Goal: Task Accomplishment & Management: Use online tool/utility

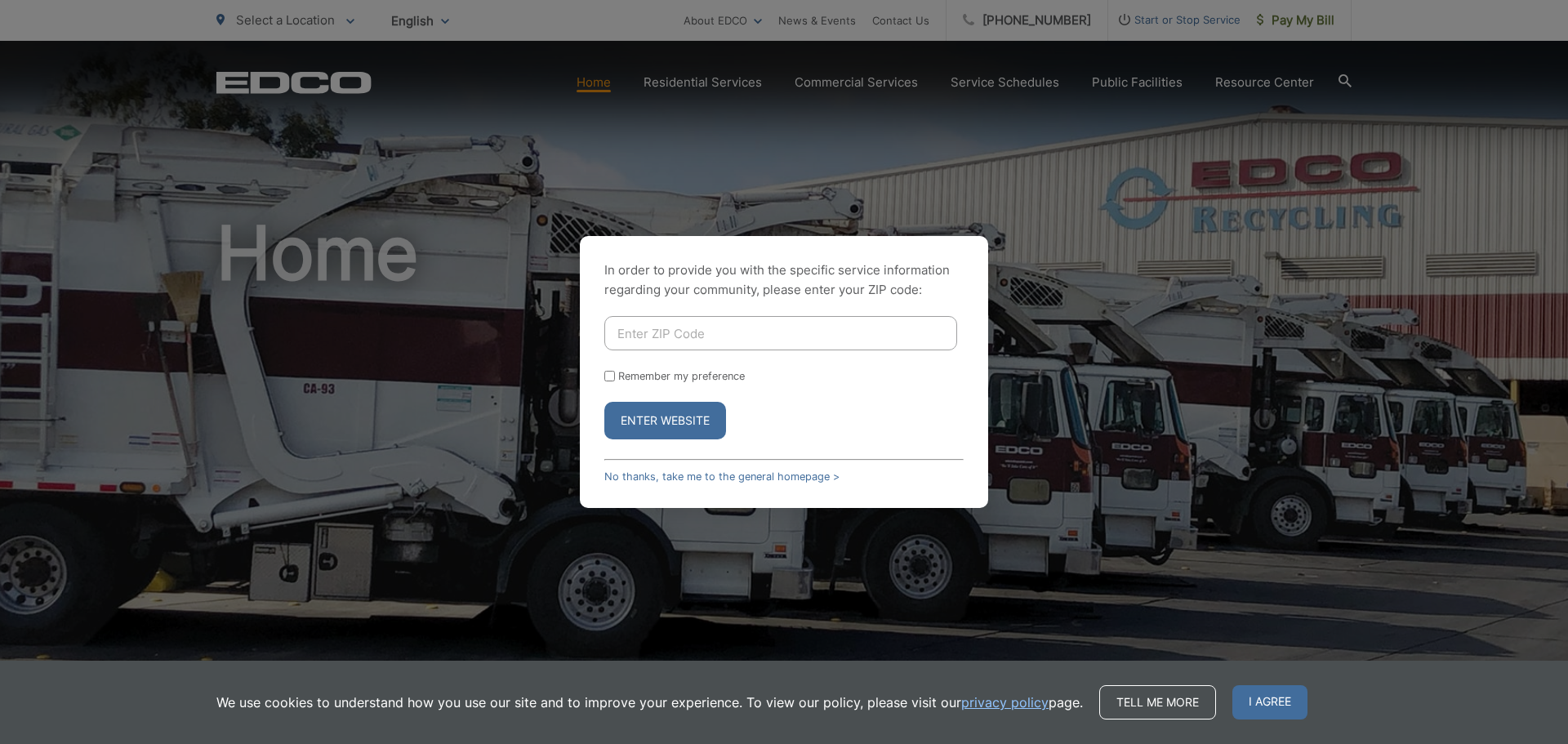
click at [687, 333] on input "Enter ZIP Code" at bounding box center [781, 332] width 353 height 34
type input "92121"
click at [659, 422] on button "Enter Website" at bounding box center [665, 420] width 122 height 38
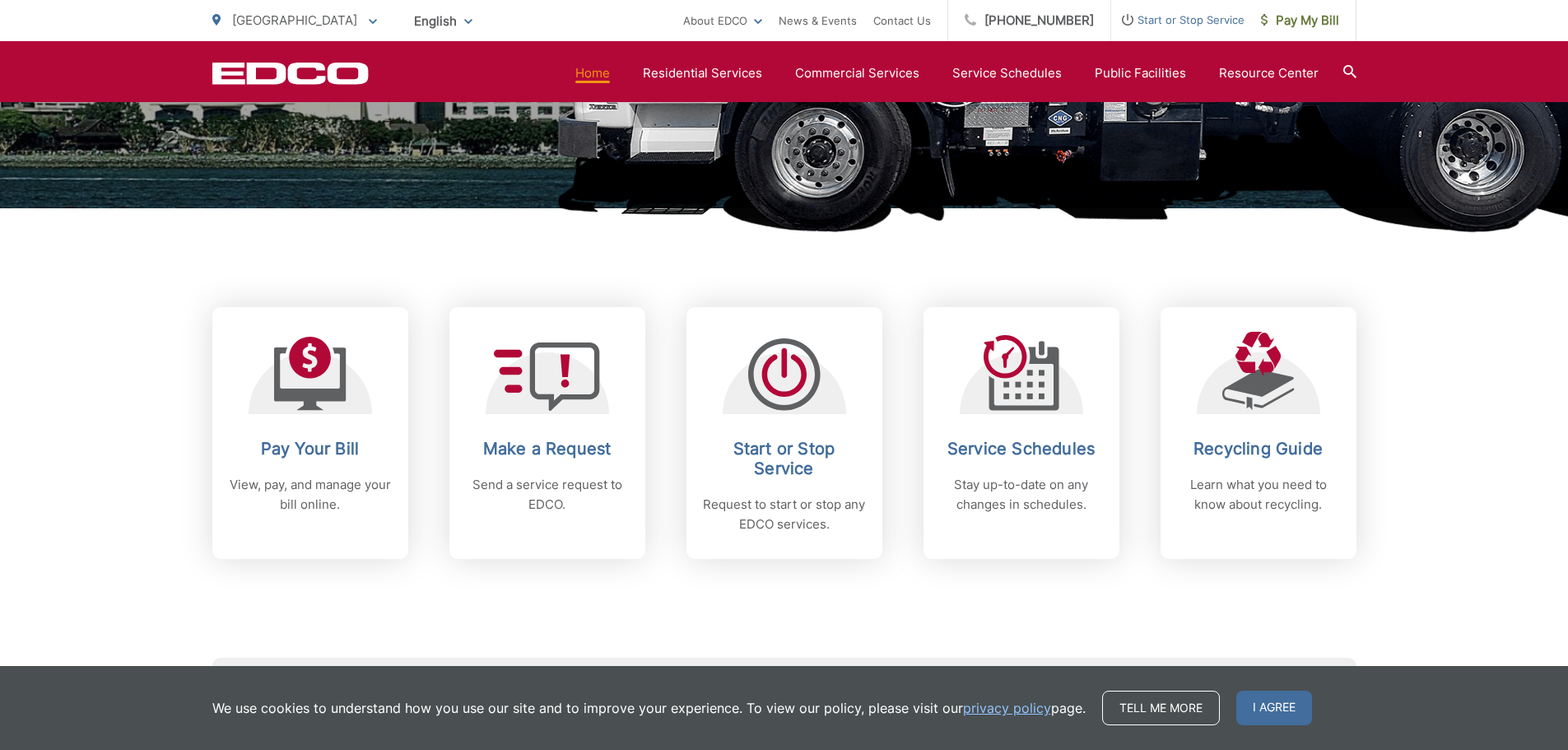
scroll to position [576, 0]
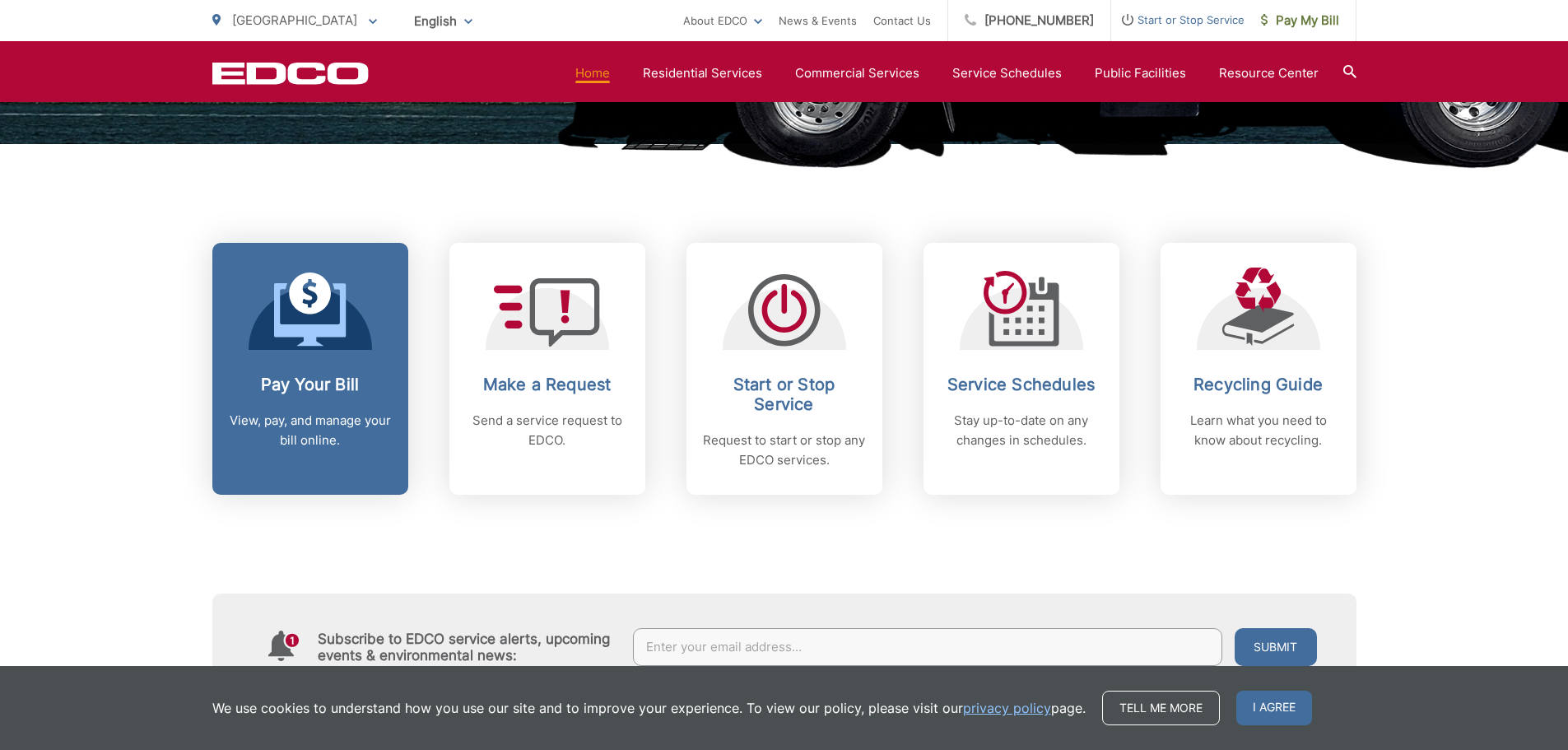
click at [295, 365] on link "Pay Your Bill View, pay, and manage your bill online." at bounding box center [310, 369] width 196 height 252
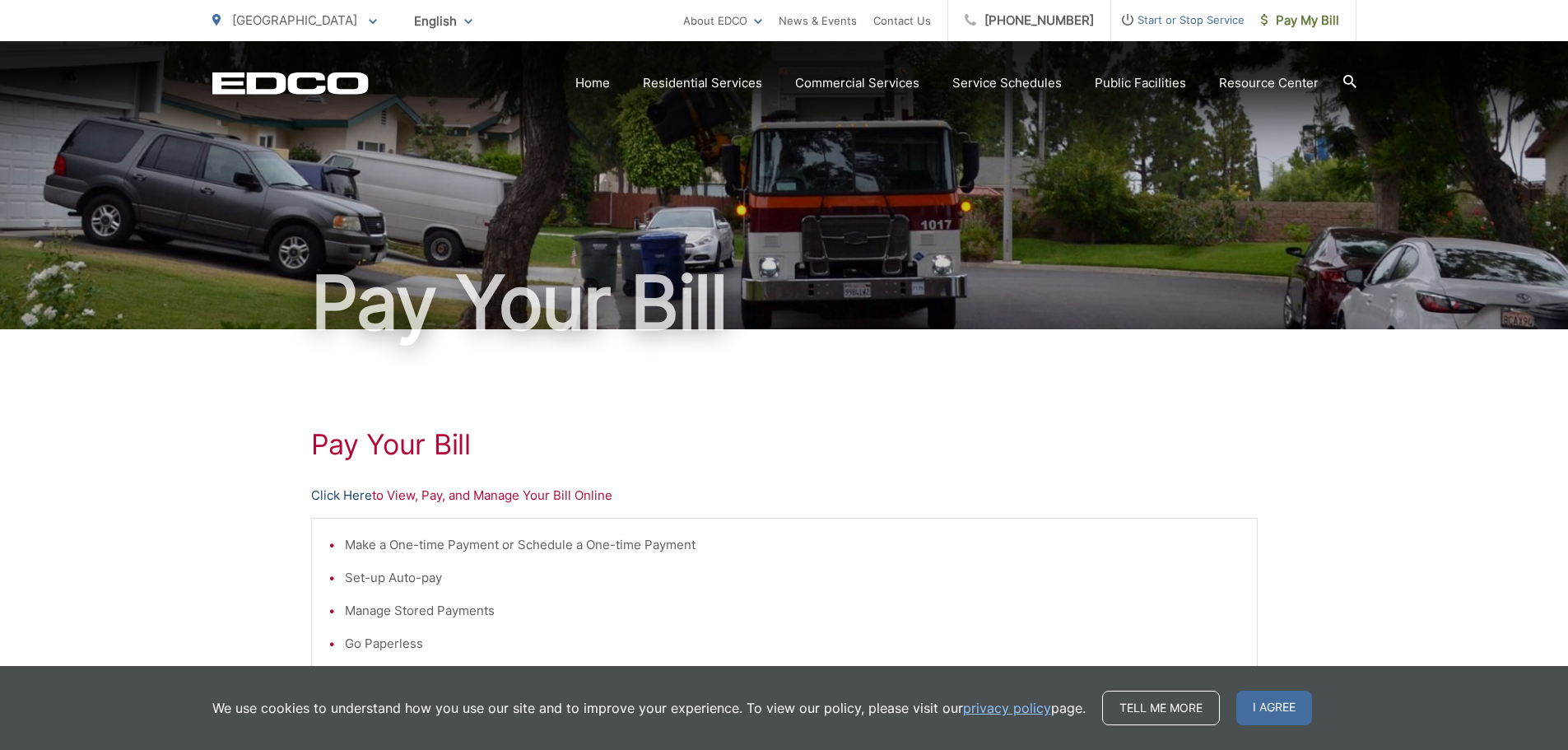
click at [333, 494] on link "Click Here" at bounding box center [342, 496] width 61 height 20
